Goal: Information Seeking & Learning: Learn about a topic

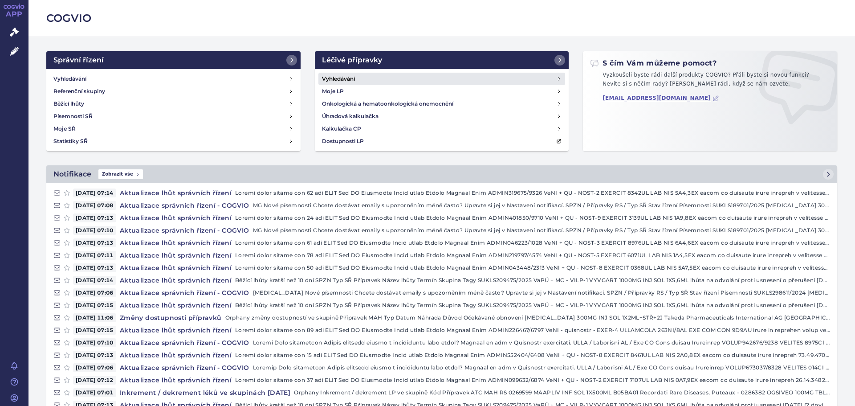
click at [347, 76] on h4 "Vyhledávání" at bounding box center [338, 78] width 33 height 9
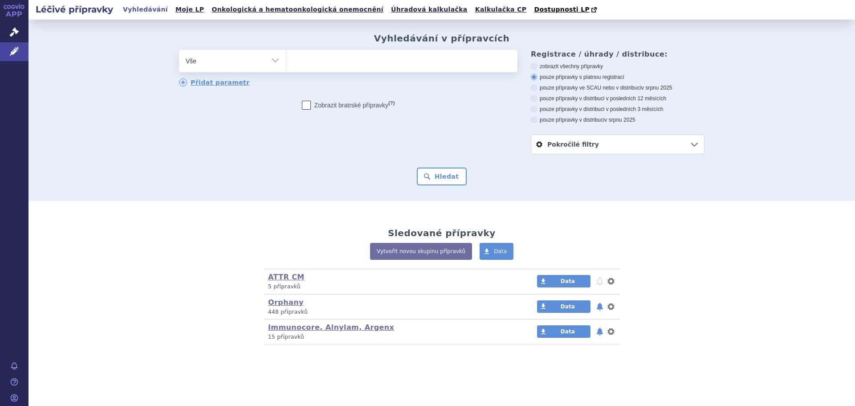
click at [278, 61] on select "Vše Přípravek/SUKL kód MAH VPOIS ATC/Aktivní látka Léková forma Síla" at bounding box center [232, 60] width 107 height 20
click at [179, 50] on select "Vše Přípravek/SUKL kód MAH VPOIS ATC/Aktivní látka Léková forma Síla" at bounding box center [232, 60] width 107 height 20
click at [313, 63] on ul at bounding box center [401, 59] width 231 height 19
click at [286, 63] on select at bounding box center [286, 60] width 0 height 22
type input "Bi"
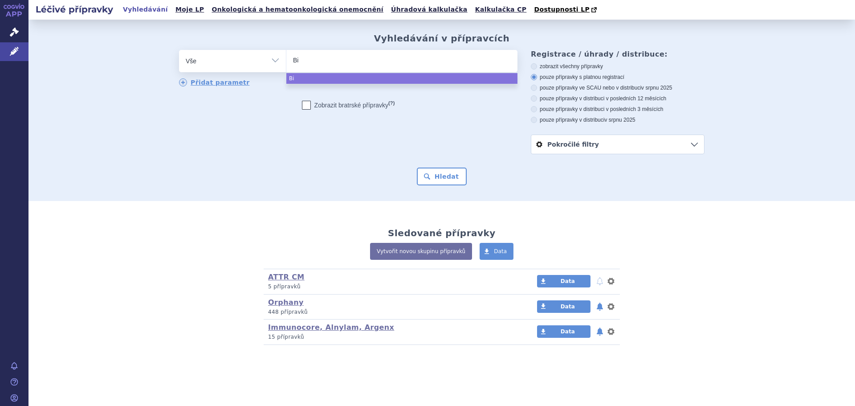
type input "Bio"
type input "Bioma"
type input "Biomari"
type input "Biomarine"
select select "Biomarine"
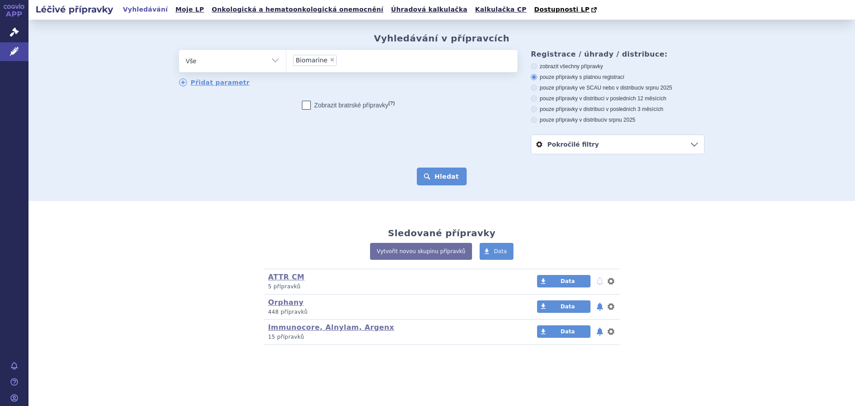
click at [443, 180] on button "Hledat" at bounding box center [442, 176] width 50 height 18
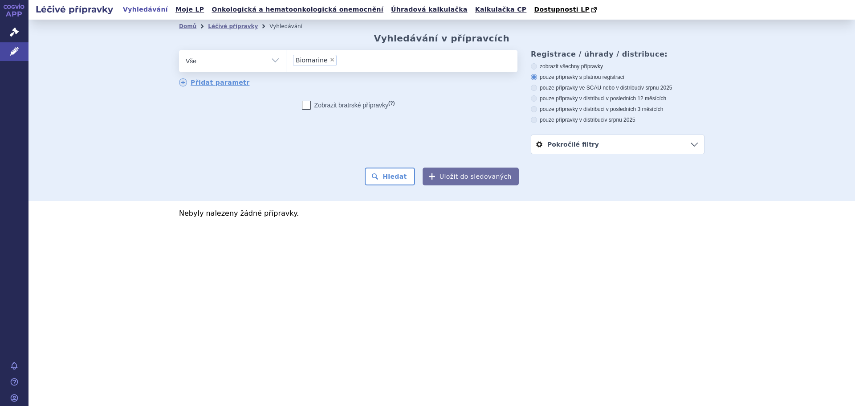
click at [329, 60] on span "×" at bounding box center [331, 59] width 5 height 5
click at [286, 60] on select "Biomarine" at bounding box center [286, 60] width 0 height 22
select select
click at [186, 29] on link "Domů" at bounding box center [187, 26] width 17 height 6
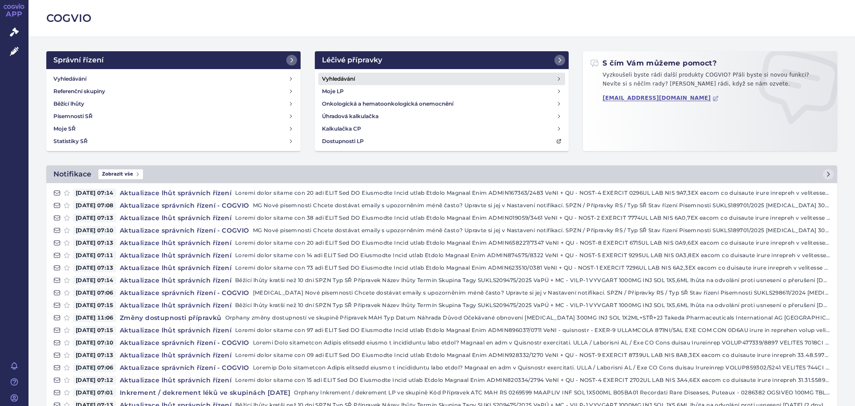
click at [333, 77] on h4 "Vyhledávání" at bounding box center [338, 78] width 33 height 9
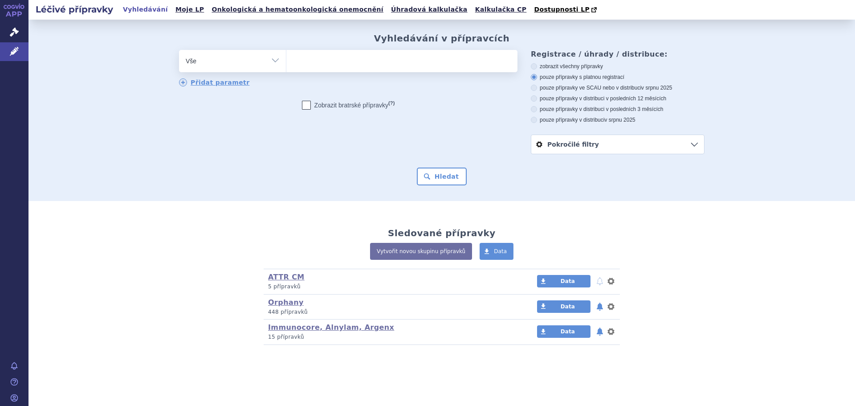
click at [350, 65] on ul at bounding box center [401, 59] width 231 height 19
click at [286, 65] on select at bounding box center [286, 60] width 0 height 22
type input "vo"
type input "vox"
type input "voxo"
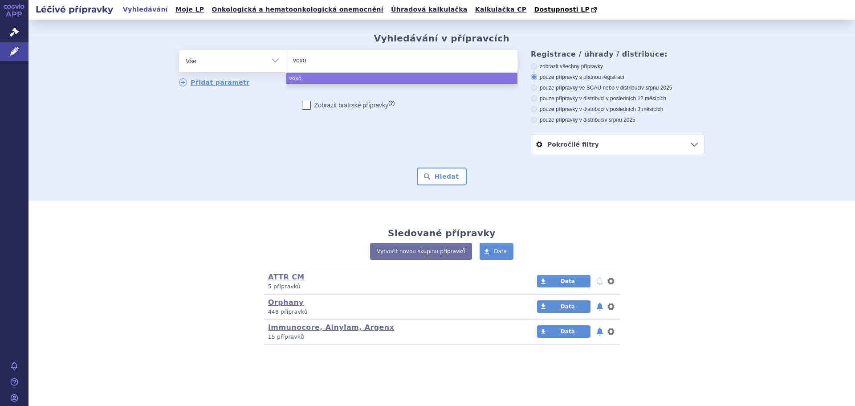
type input "voxog"
type input "voxogo"
select select "voxogo"
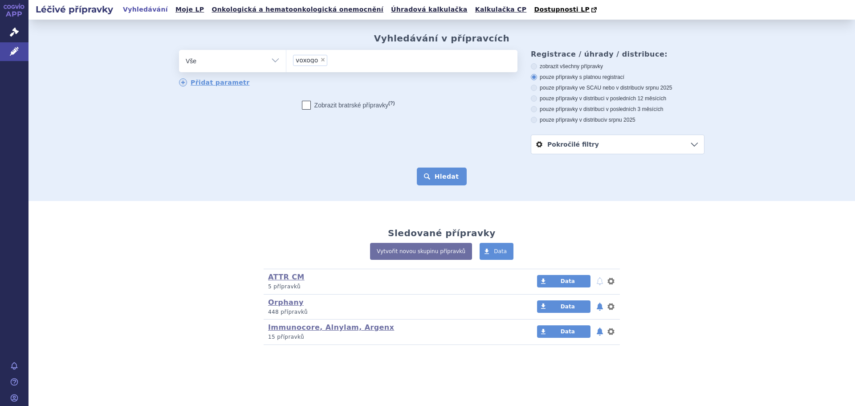
click at [441, 179] on button "Hledat" at bounding box center [442, 176] width 50 height 18
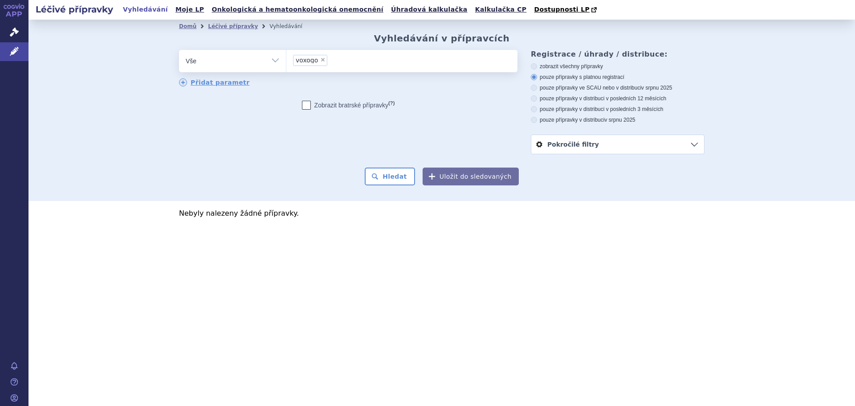
click at [321, 62] on span "×" at bounding box center [322, 59] width 5 height 5
click at [286, 63] on select "voxogo" at bounding box center [286, 60] width 0 height 22
select select
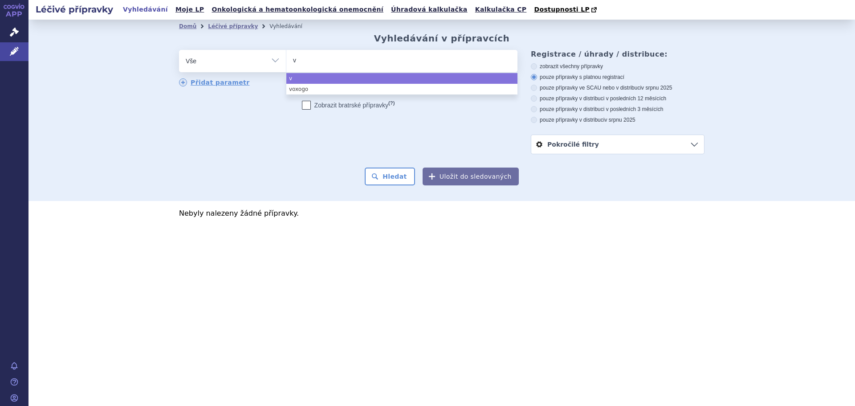
type input "vo"
type input "vox"
type input "voxzo"
type input "voxzogo"
select select "voxzogo"
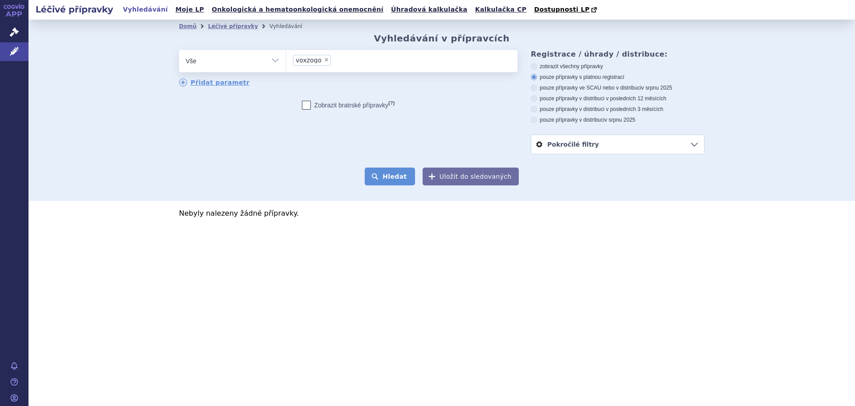
click at [395, 171] on button "Hledat" at bounding box center [390, 176] width 50 height 18
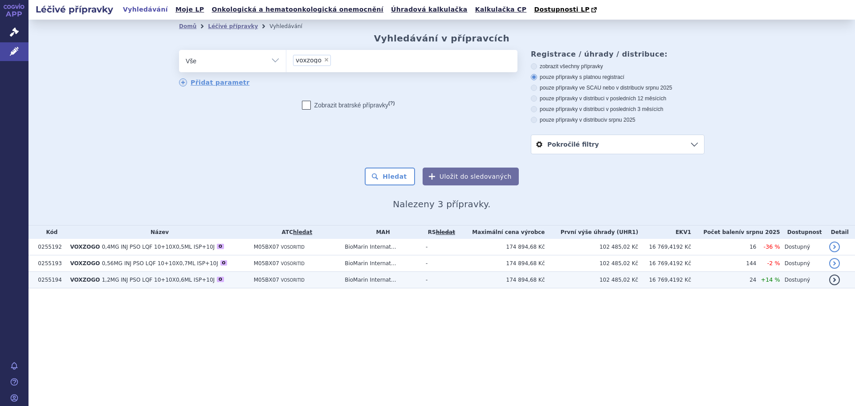
click at [88, 280] on span "VOXZOGO" at bounding box center [85, 279] width 30 height 6
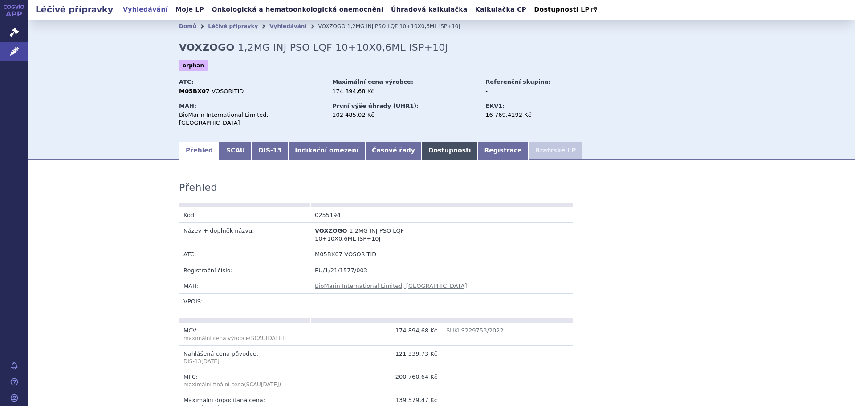
click at [422, 142] on link "Dostupnosti" at bounding box center [450, 151] width 56 height 18
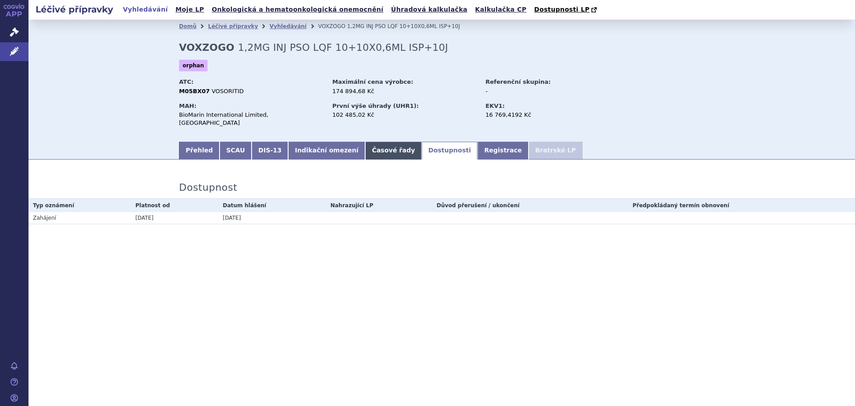
click at [365, 142] on link "Časové řady" at bounding box center [393, 151] width 57 height 18
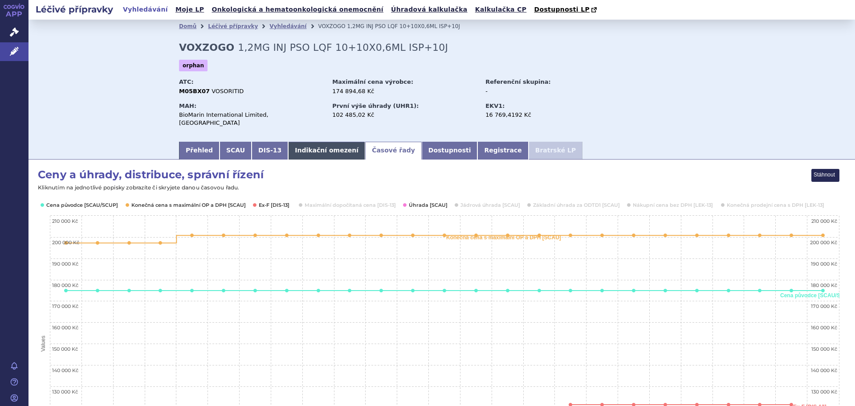
click at [314, 142] on link "Indikační omezení" at bounding box center [326, 151] width 77 height 18
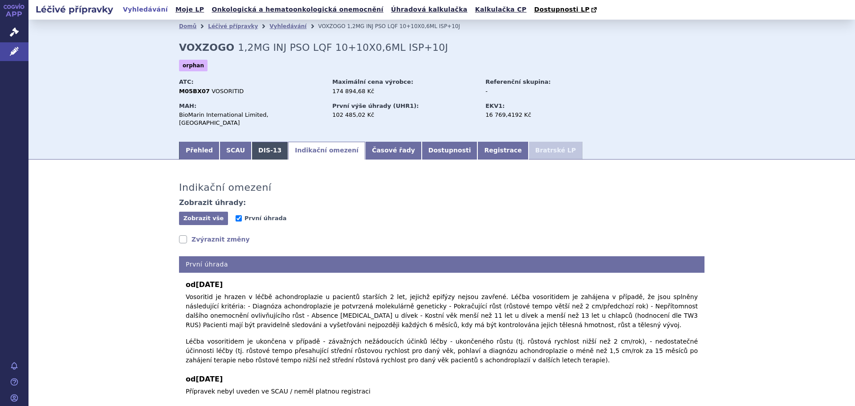
click at [258, 142] on link "DIS-13" at bounding box center [270, 151] width 37 height 18
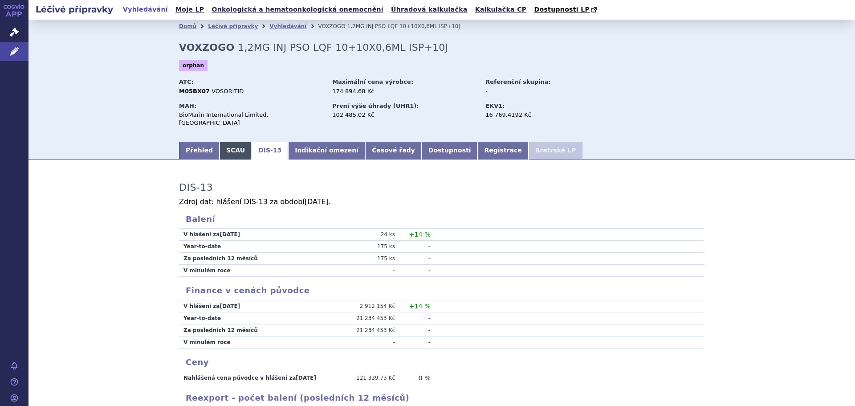
click at [227, 142] on link "SCAU" at bounding box center [235, 151] width 32 height 18
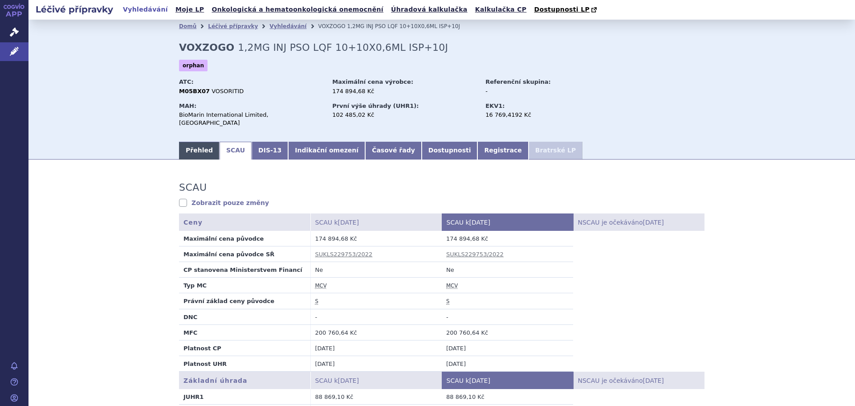
click at [195, 142] on link "Přehled" at bounding box center [199, 151] width 41 height 18
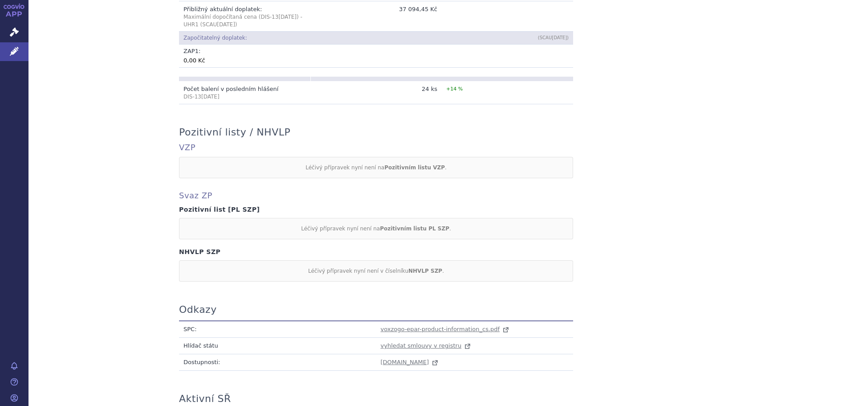
scroll to position [748, 0]
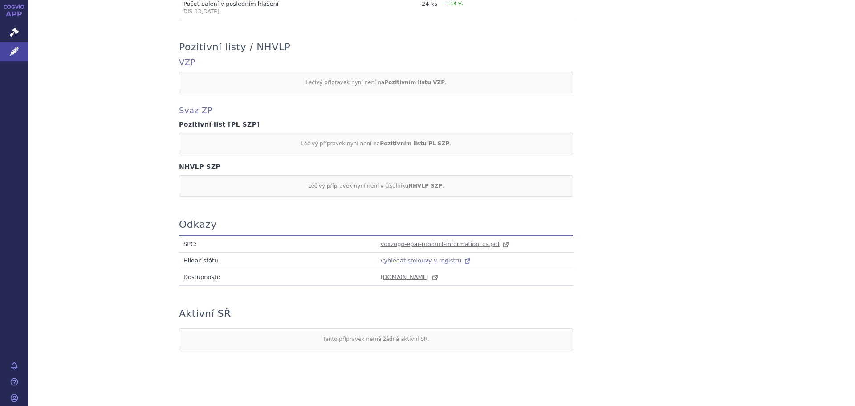
click at [421, 257] on span "vyhledat smlouvy v registru" at bounding box center [421, 260] width 81 height 7
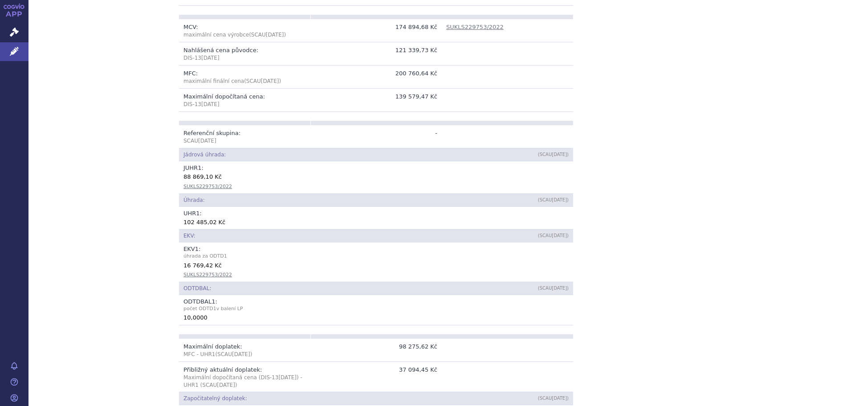
scroll to position [0, 0]
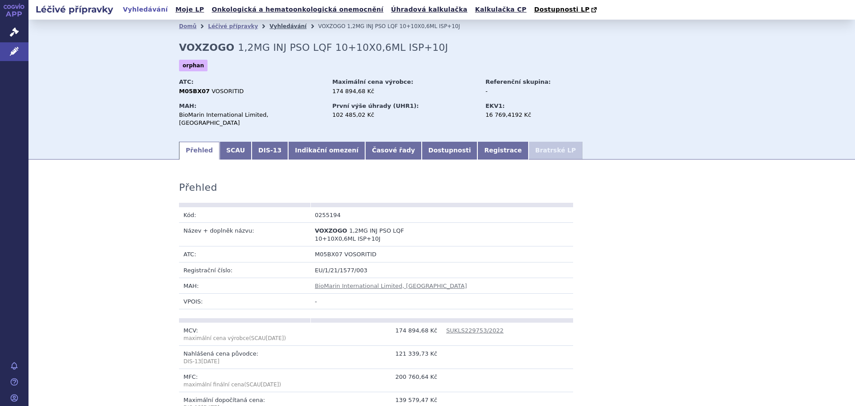
click at [272, 23] on link "Vyhledávání" at bounding box center [287, 26] width 37 height 6
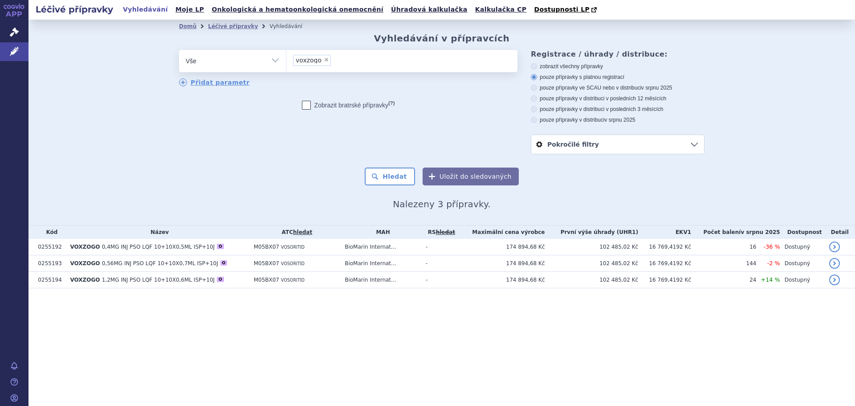
click at [324, 59] on span "×" at bounding box center [326, 59] width 5 height 5
click at [286, 59] on select "voxzogo" at bounding box center [286, 60] width 0 height 22
select select
type input "Al"
type input "Ald"
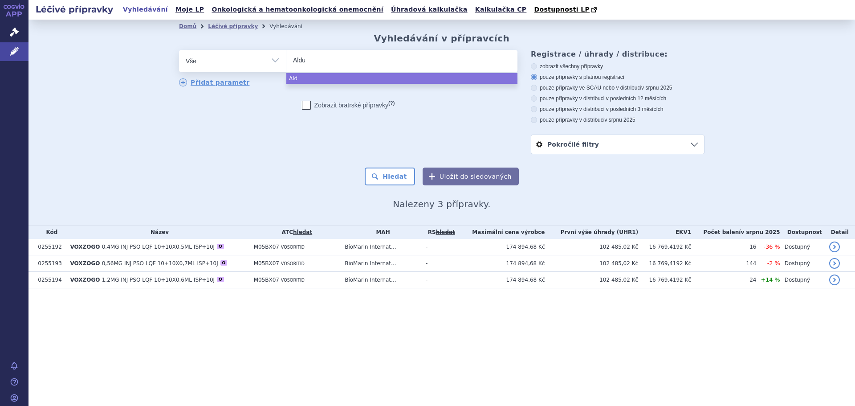
type input "Aldur"
type input "Aldura"
type input "Aldurazy"
type input "Aldurazyme"
select select "Aldurazyme"
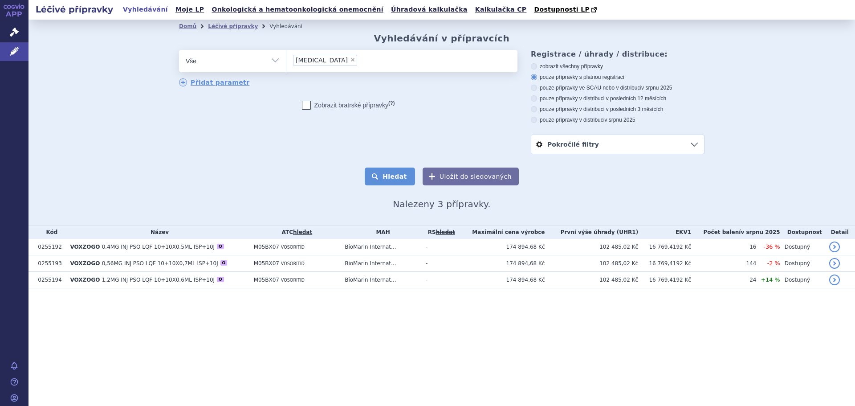
click at [402, 171] on button "Hledat" at bounding box center [390, 176] width 50 height 18
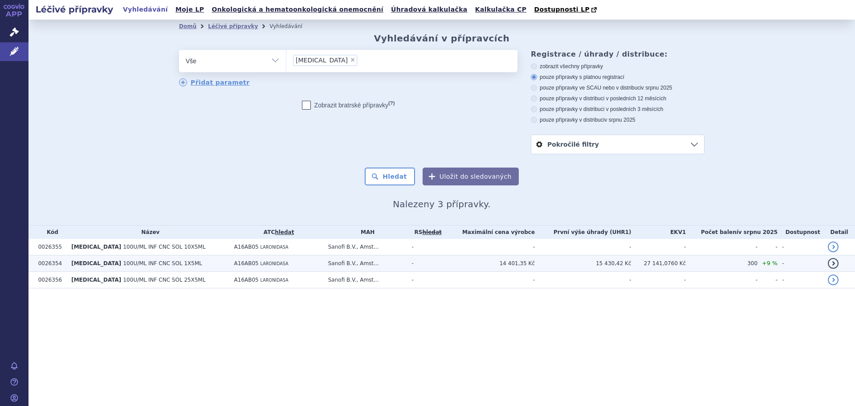
click at [151, 263] on span "100U/ML INF CNC SOL 1X5ML" at bounding box center [162, 263] width 79 height 6
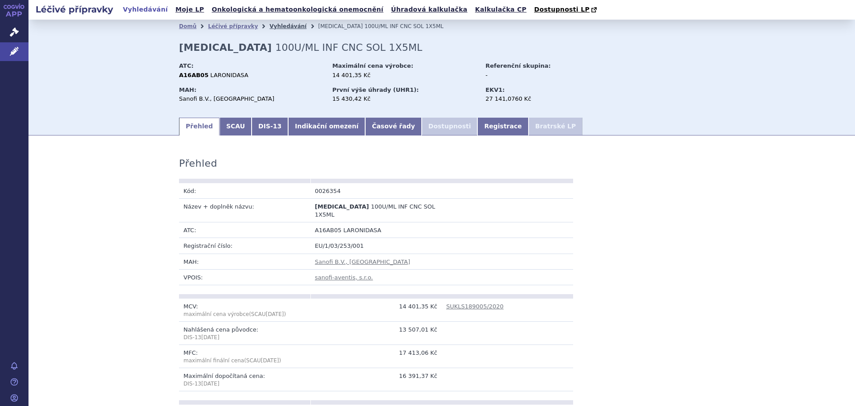
click at [269, 27] on link "Vyhledávání" at bounding box center [287, 26] width 37 height 6
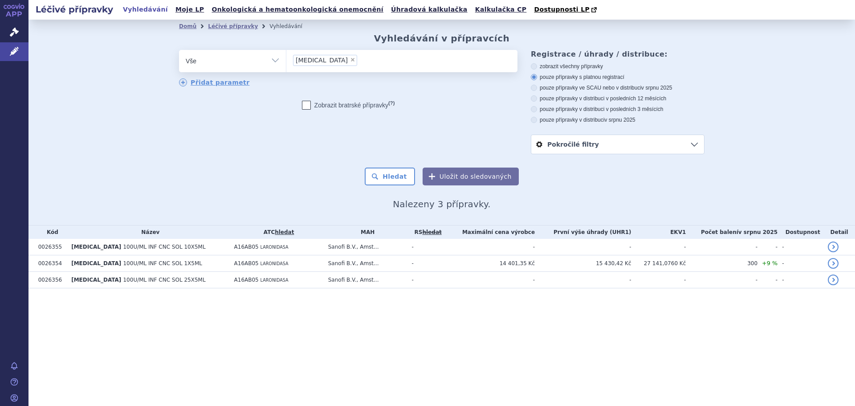
click at [334, 57] on li "× Aldurazyme" at bounding box center [325, 60] width 64 height 11
click at [286, 57] on select "Aldurazyme" at bounding box center [286, 60] width 0 height 22
click at [350, 62] on span "×" at bounding box center [352, 59] width 5 height 5
click at [286, 62] on select "Aldurazyme" at bounding box center [286, 60] width 0 height 22
select select
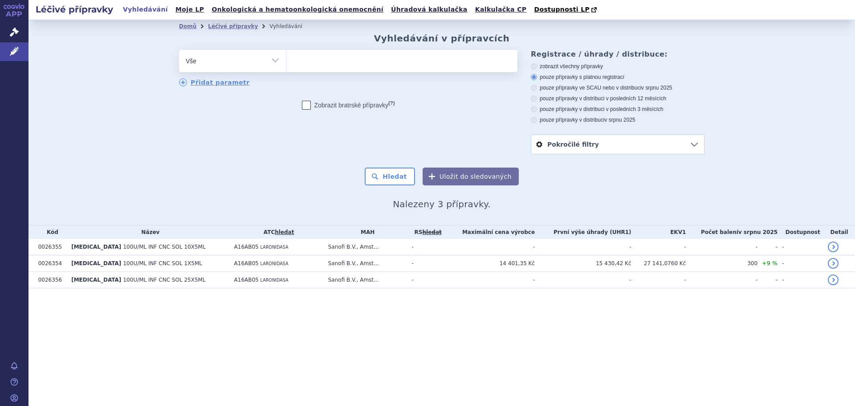
type input "Elaprase"
select select "Elaprase"
click at [388, 180] on button "Hledat" at bounding box center [390, 176] width 50 height 18
click at [350, 59] on span "×" at bounding box center [352, 59] width 5 height 5
click at [286, 59] on select "[MEDICAL_DATA]" at bounding box center [286, 60] width 0 height 22
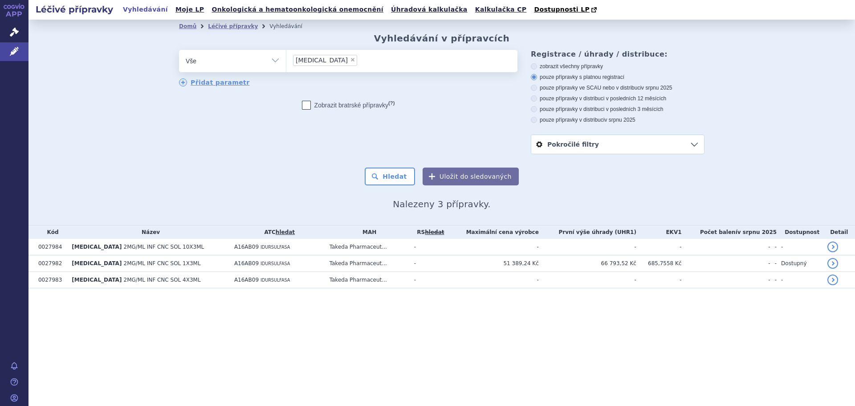
select select
type input "Hun"
type input "Hunt"
type input "Huntera"
type input "Hunteras"
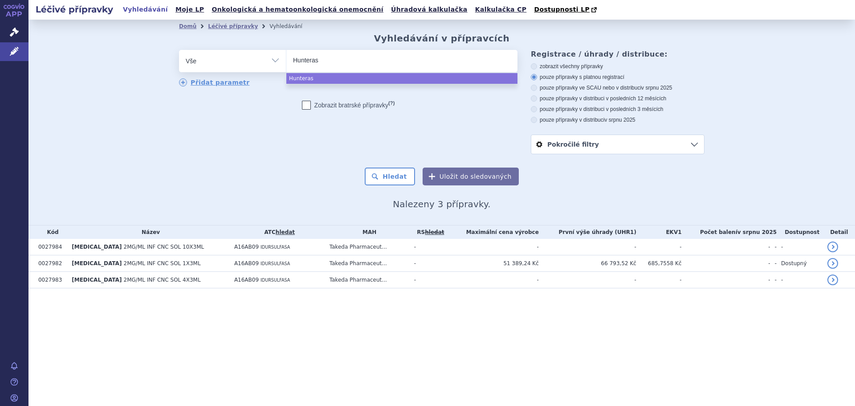
type input "Hunterase"
select select "Hunterase"
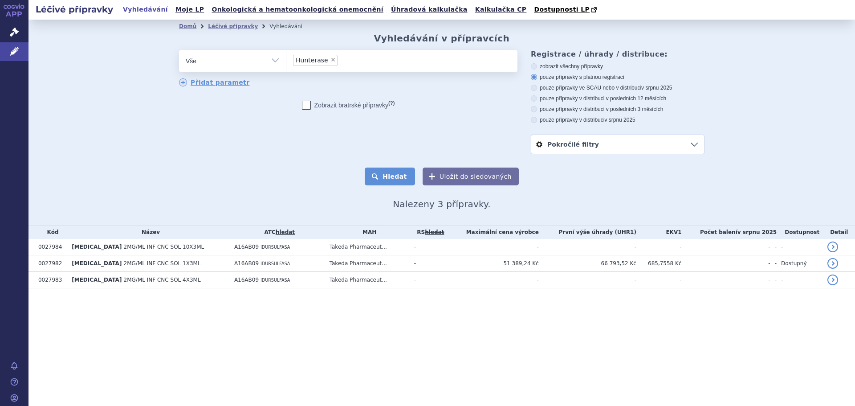
click at [406, 180] on button "Hledat" at bounding box center [390, 176] width 50 height 18
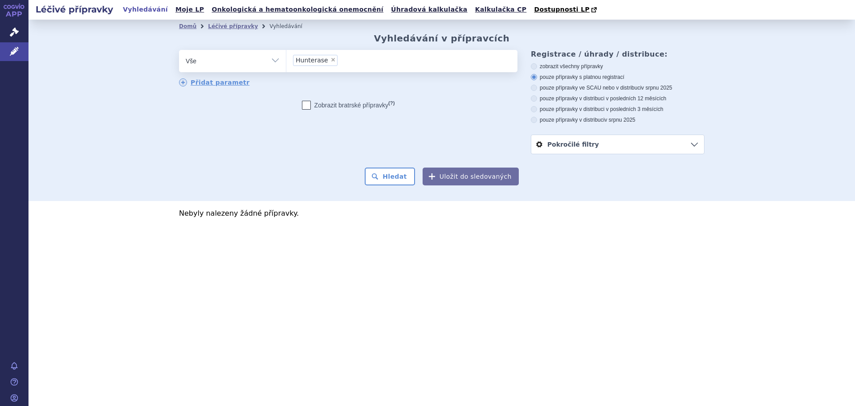
click at [330, 62] on span "×" at bounding box center [332, 59] width 5 height 5
click at [286, 62] on select "Hunterase" at bounding box center [286, 60] width 0 height 22
select select
type input "[MEDICAL_DATA]"
select select "Naglazyme"
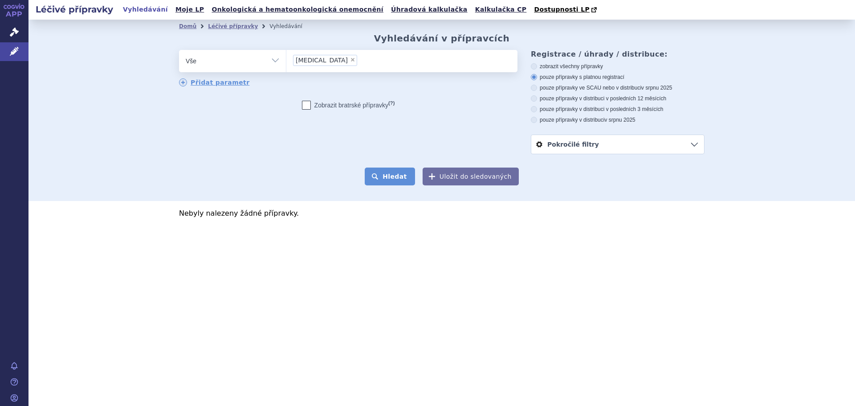
click at [397, 178] on button "Hledat" at bounding box center [390, 176] width 50 height 18
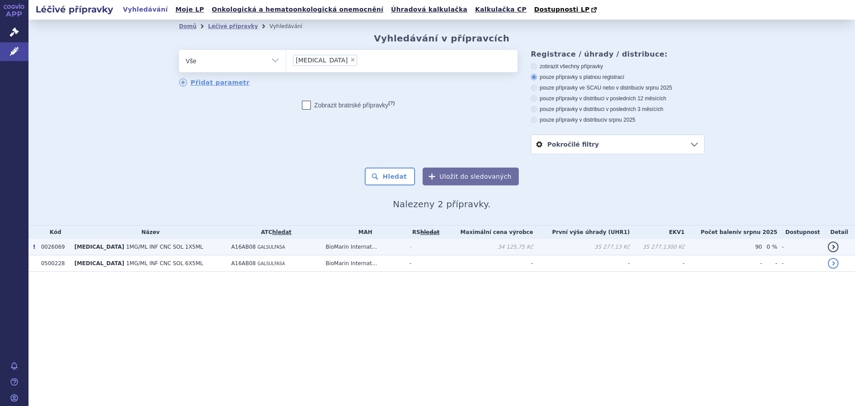
click at [143, 248] on span "1MG/ML INF CNC SOL 1X5ML" at bounding box center [164, 247] width 77 height 6
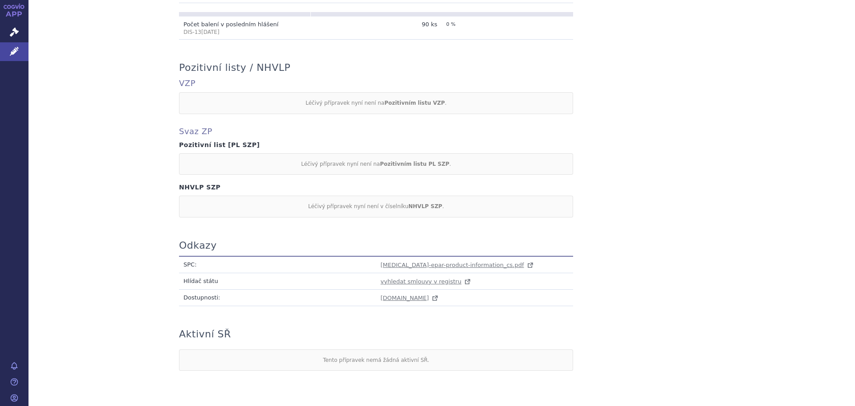
scroll to position [732, 0]
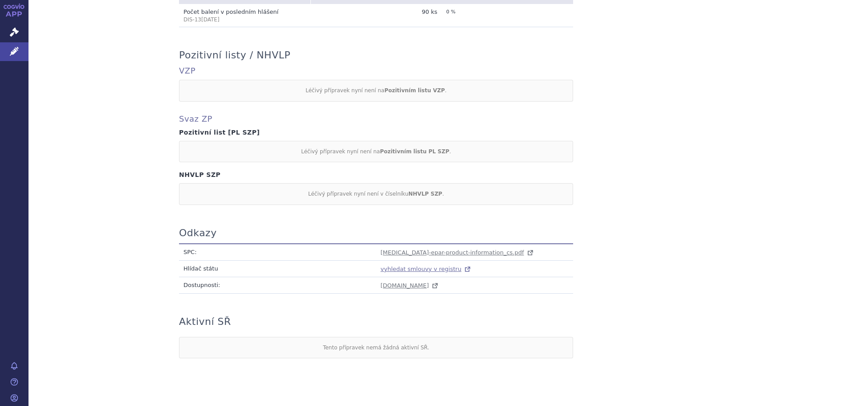
click at [405, 265] on span "vyhledat smlouvy v registru" at bounding box center [421, 268] width 81 height 7
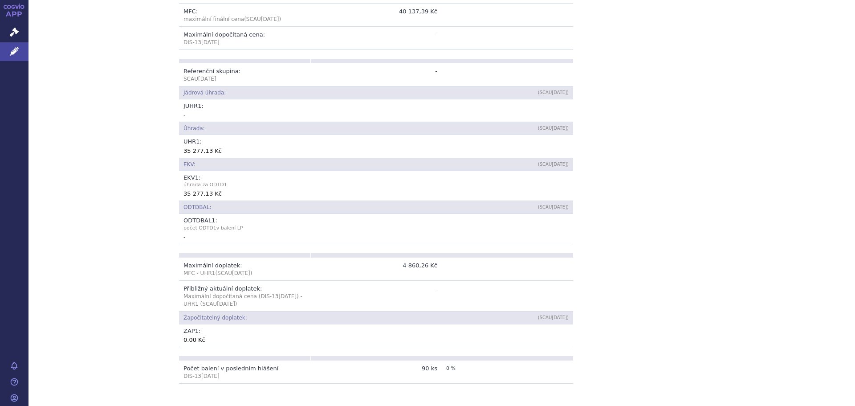
scroll to position [0, 0]
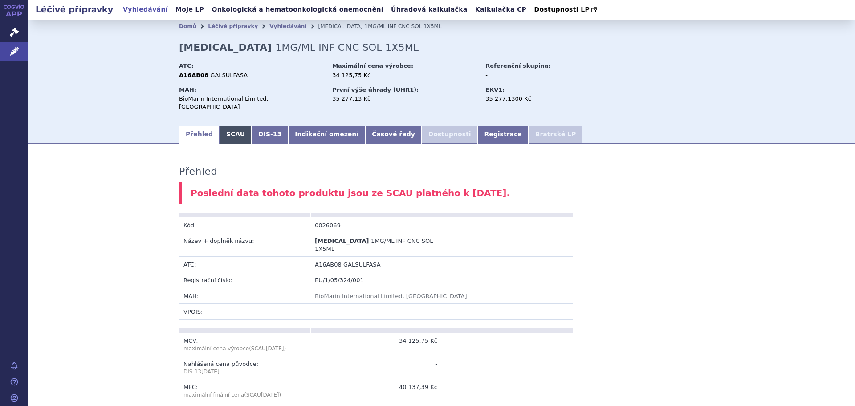
click at [225, 126] on link "SCAU" at bounding box center [235, 135] width 32 height 18
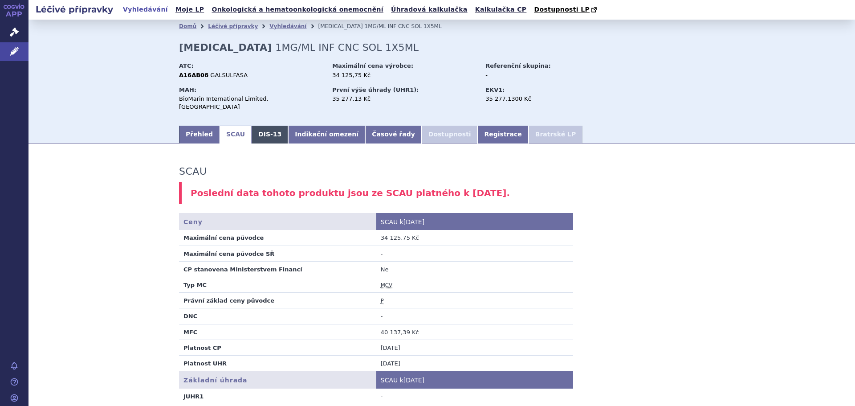
click at [255, 129] on link "DIS-13" at bounding box center [270, 135] width 37 height 18
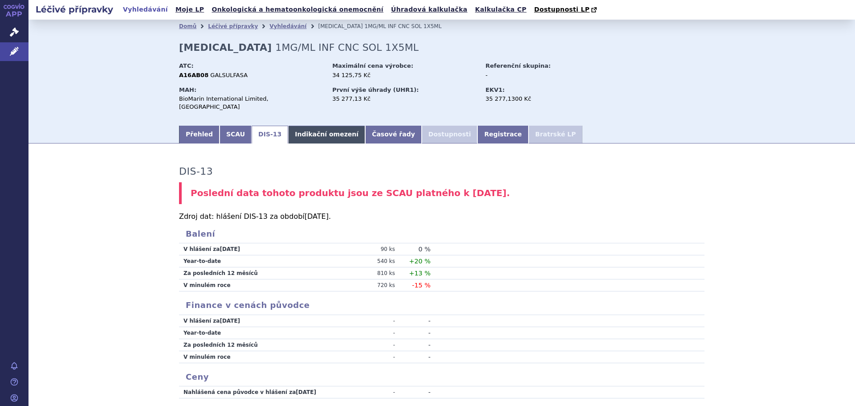
click at [295, 126] on link "Indikační omezení" at bounding box center [326, 135] width 77 height 18
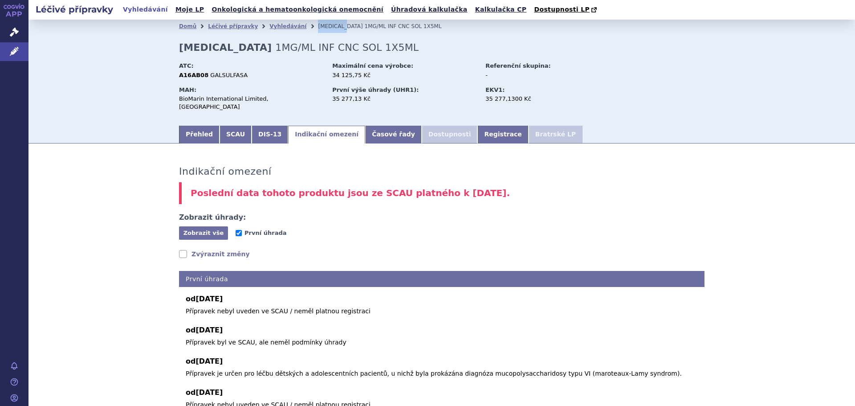
drag, startPoint x: 298, startPoint y: 28, endPoint x: 328, endPoint y: 26, distance: 29.4
click at [328, 26] on li "[MEDICAL_DATA] 1MG/ML INF CNC SOL 1X5ML" at bounding box center [385, 26] width 135 height 13
copy span "[MEDICAL_DATA]"
